Goal: Register for event/course

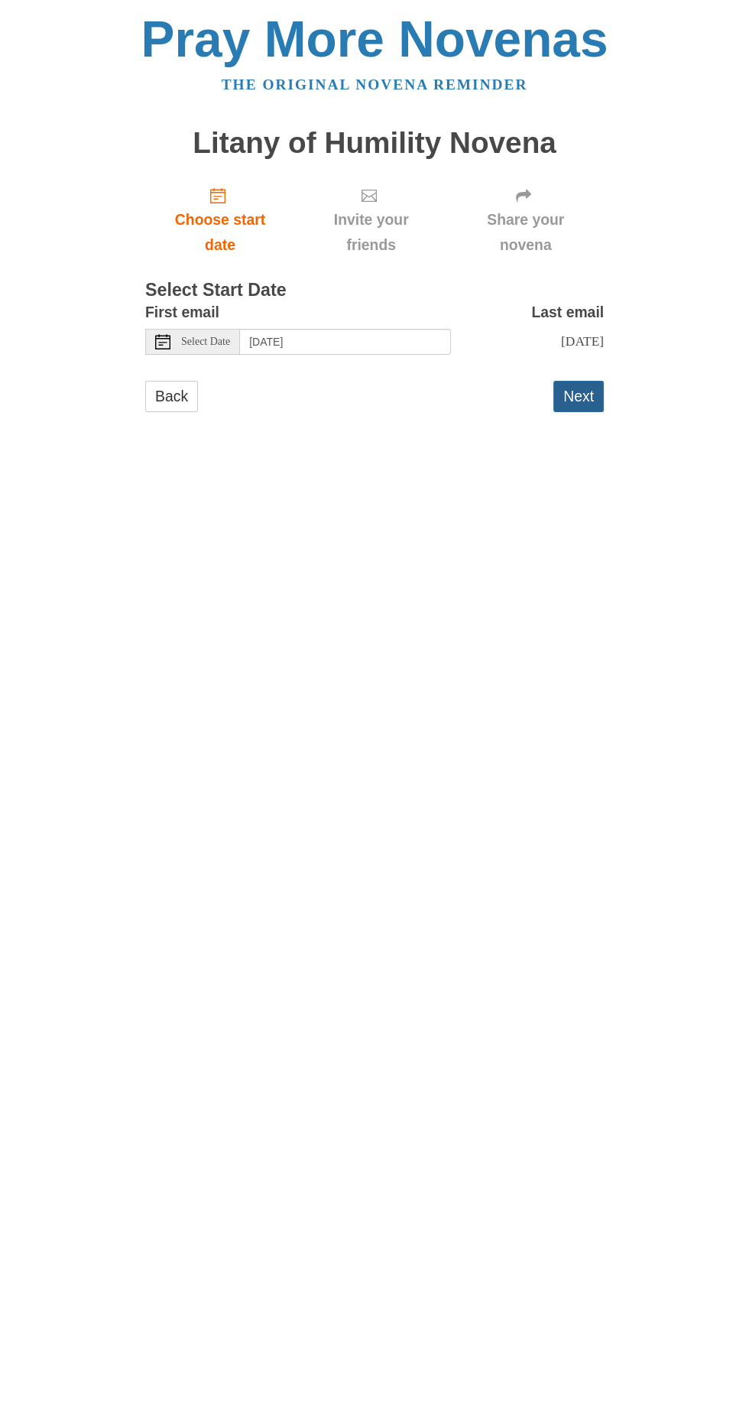
click at [595, 384] on button "Next" at bounding box center [579, 396] width 50 height 31
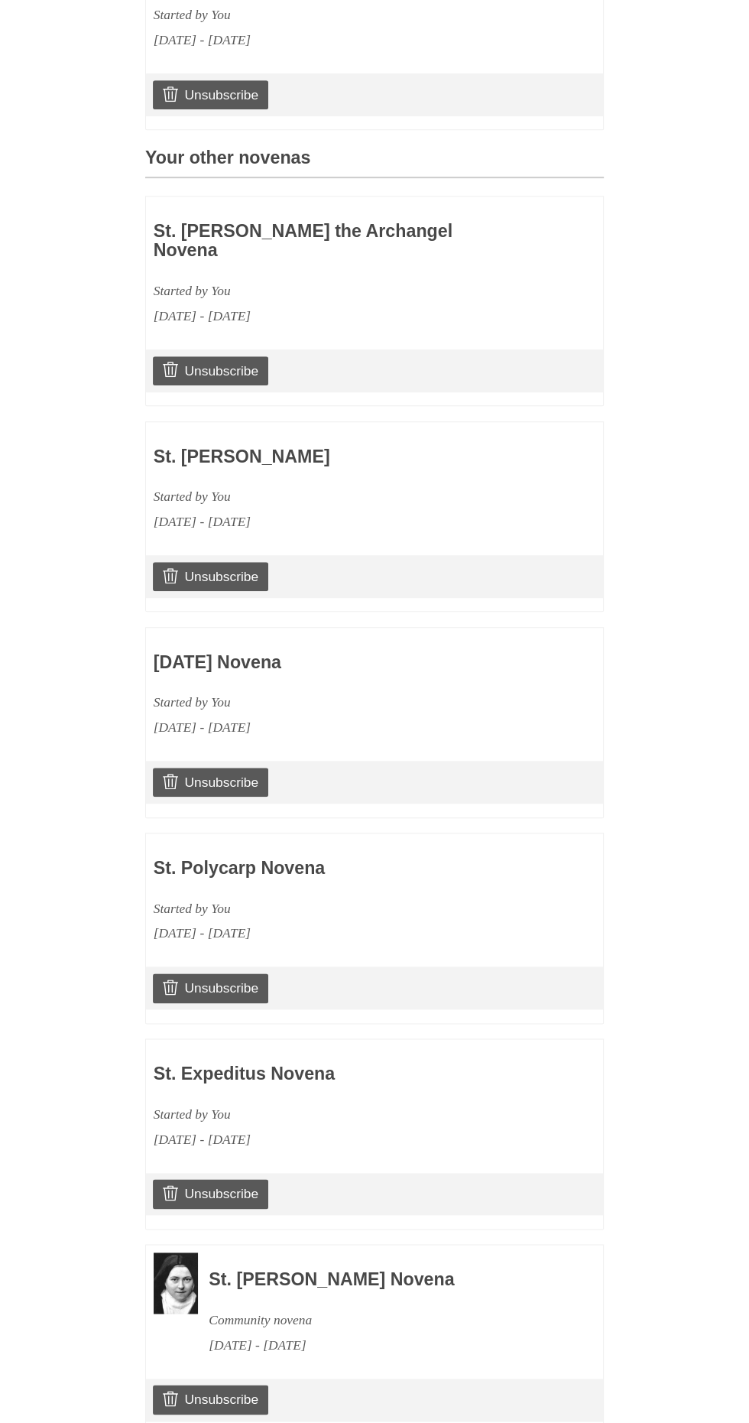
scroll to position [535, 0]
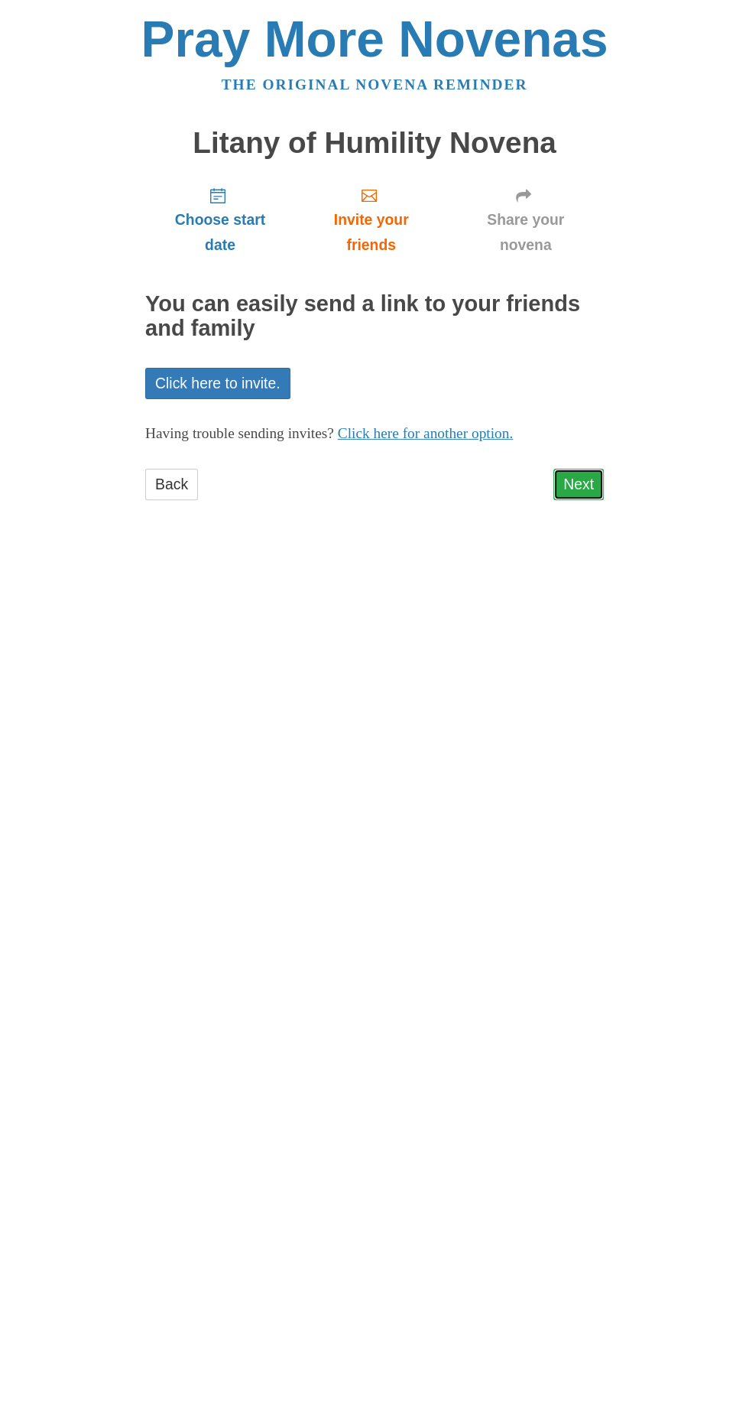
click at [597, 469] on link "Next" at bounding box center [579, 484] width 50 height 31
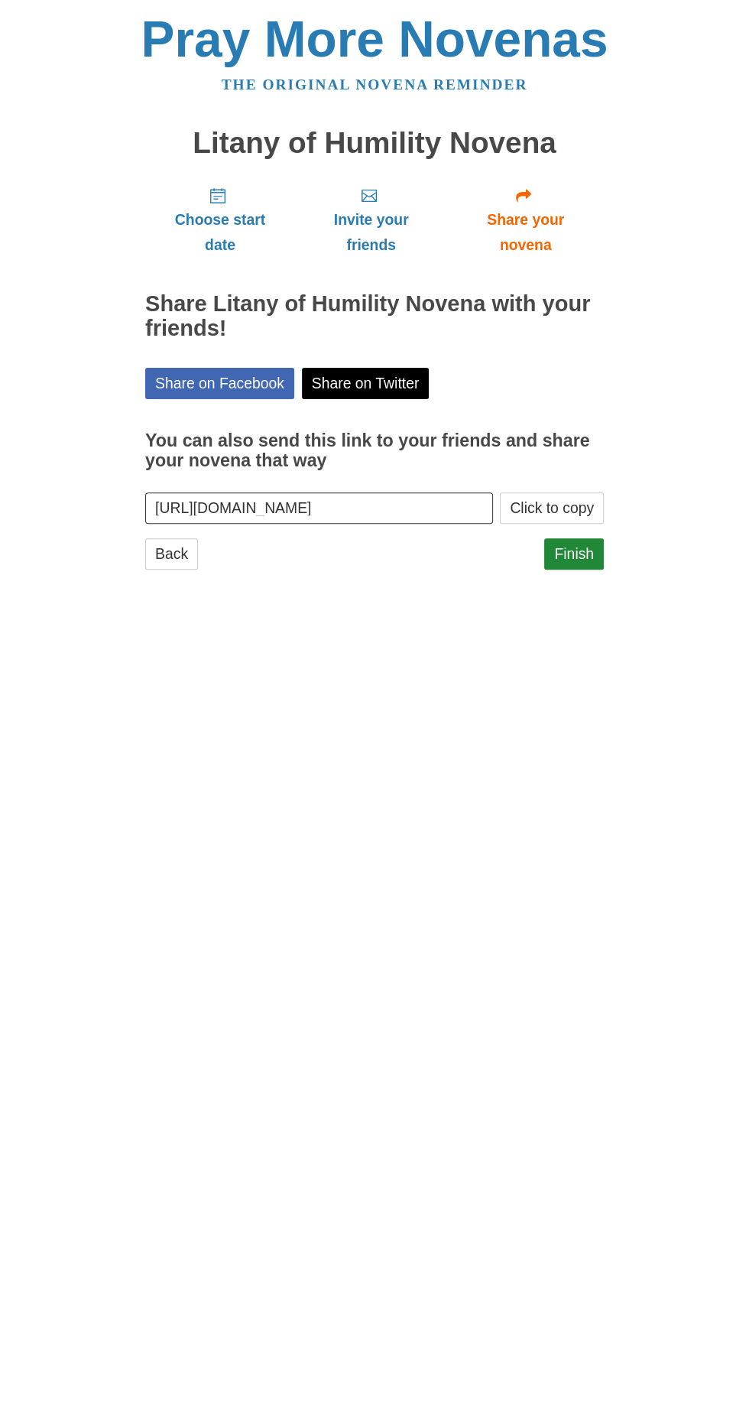
click at [601, 614] on html "Pray More Novenas The original novena reminder Litany of Humility Novena Choose…" at bounding box center [374, 307] width 749 height 614
click at [541, 614] on html "Pray More Novenas The original novena reminder Litany of Humility Novena Choose…" at bounding box center [374, 307] width 749 height 614
click at [531, 614] on html "Pray More Novenas The original novena reminder Litany of Humility Novena Choose…" at bounding box center [374, 307] width 749 height 614
click at [601, 538] on link "Finish" at bounding box center [574, 553] width 60 height 31
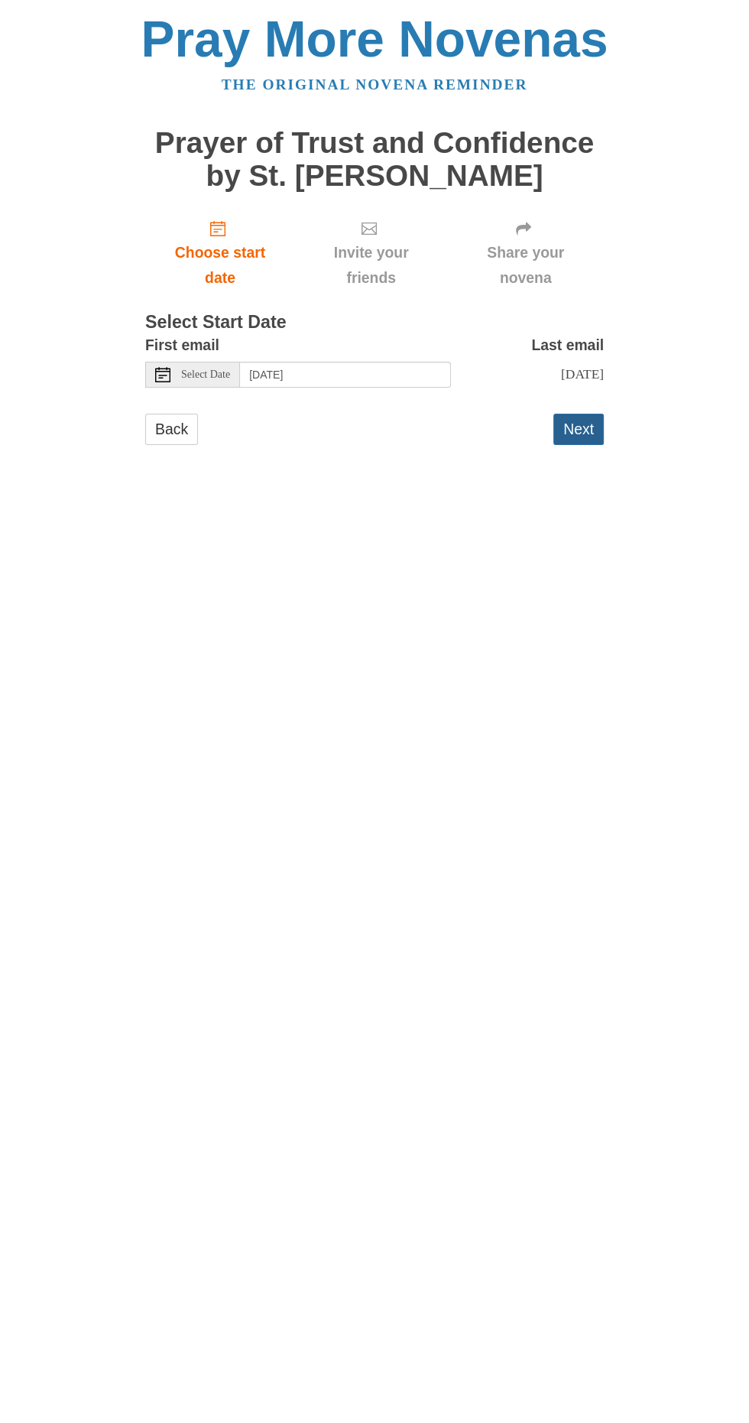
click at [603, 424] on button "Next" at bounding box center [579, 429] width 50 height 31
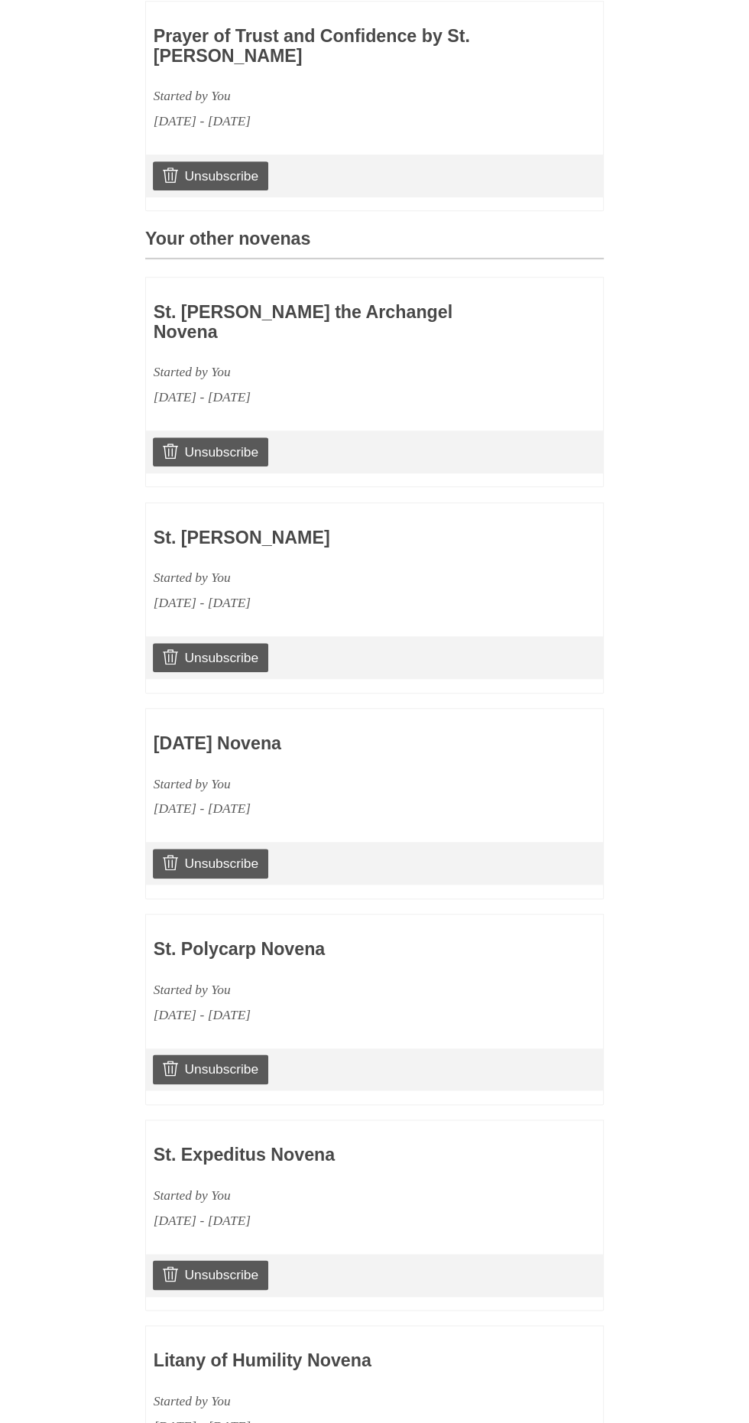
scroll to position [792, 0]
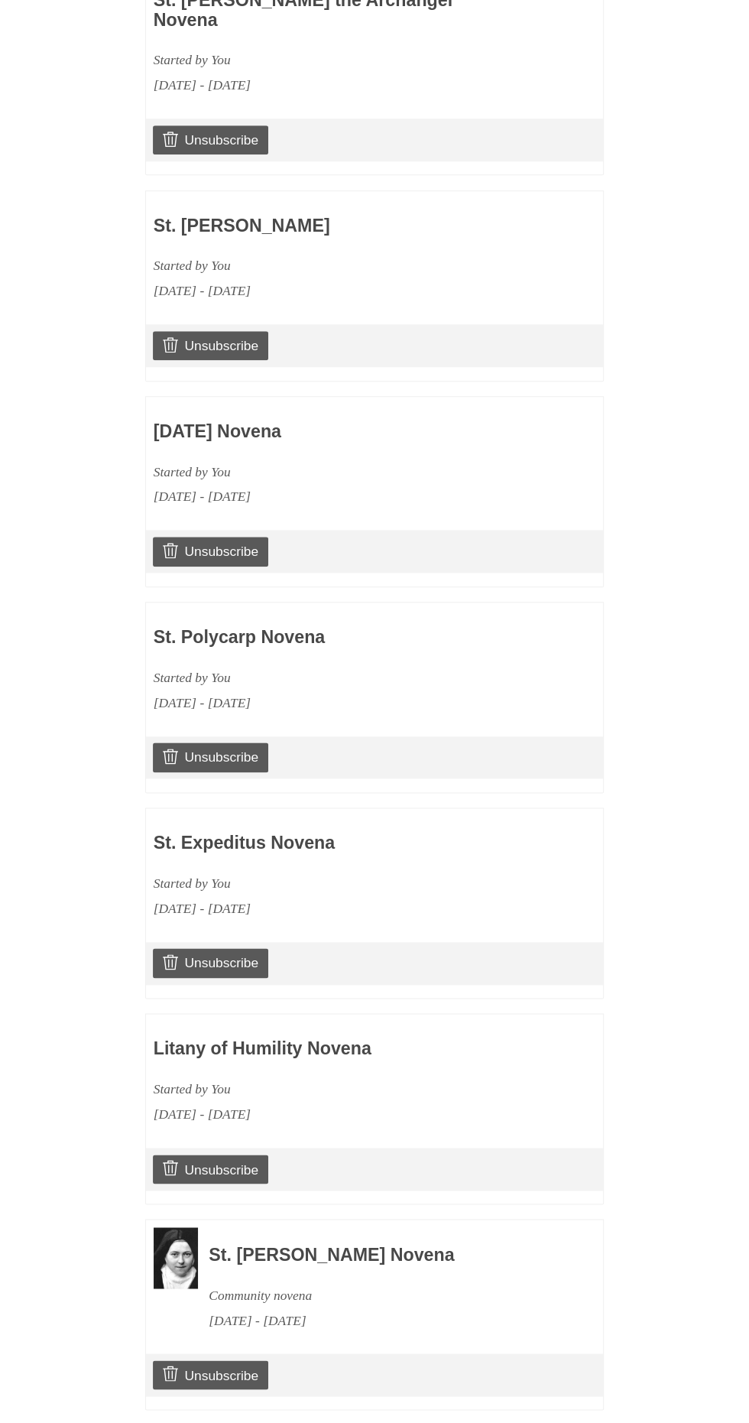
scroll to position [831, 0]
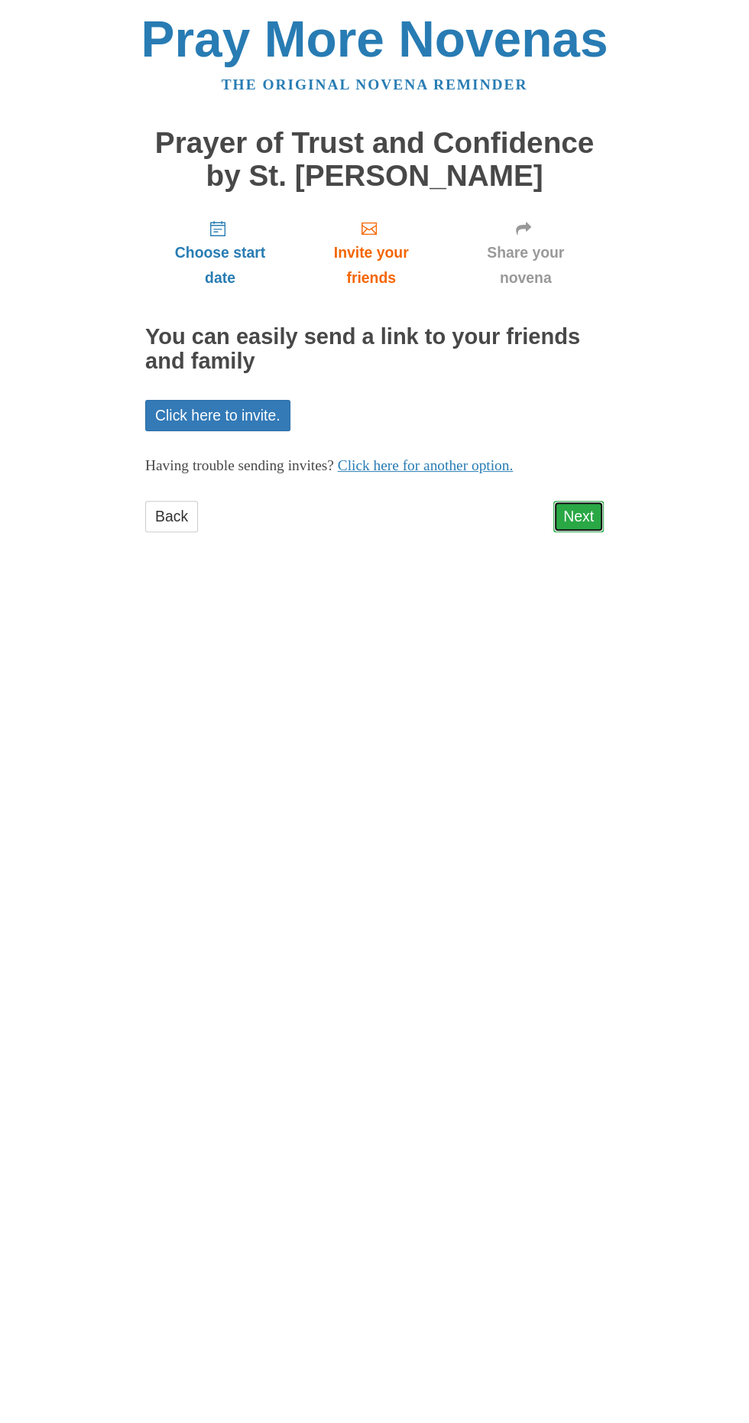
click at [595, 501] on link "Next" at bounding box center [579, 516] width 50 height 31
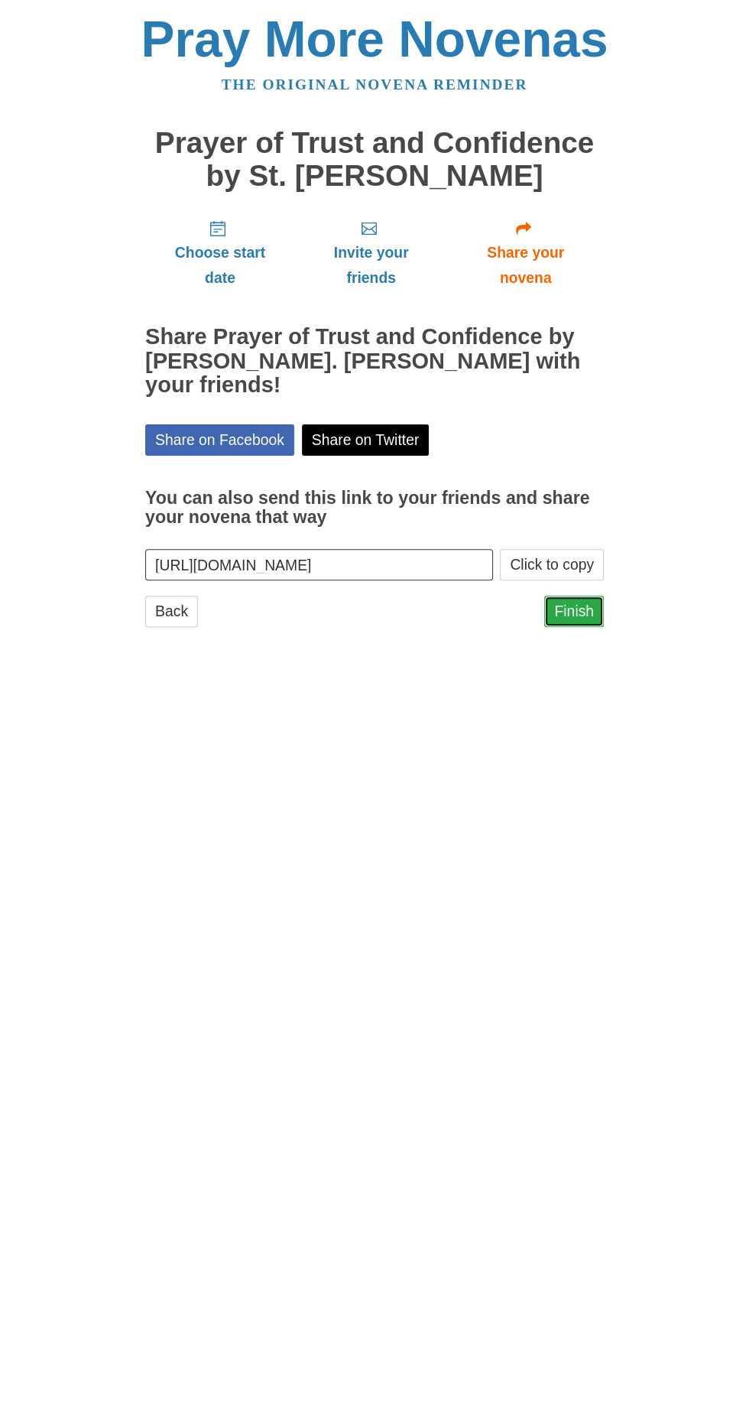
click at [590, 596] on link "Finish" at bounding box center [574, 611] width 60 height 31
